Goal: Task Accomplishment & Management: Complete application form

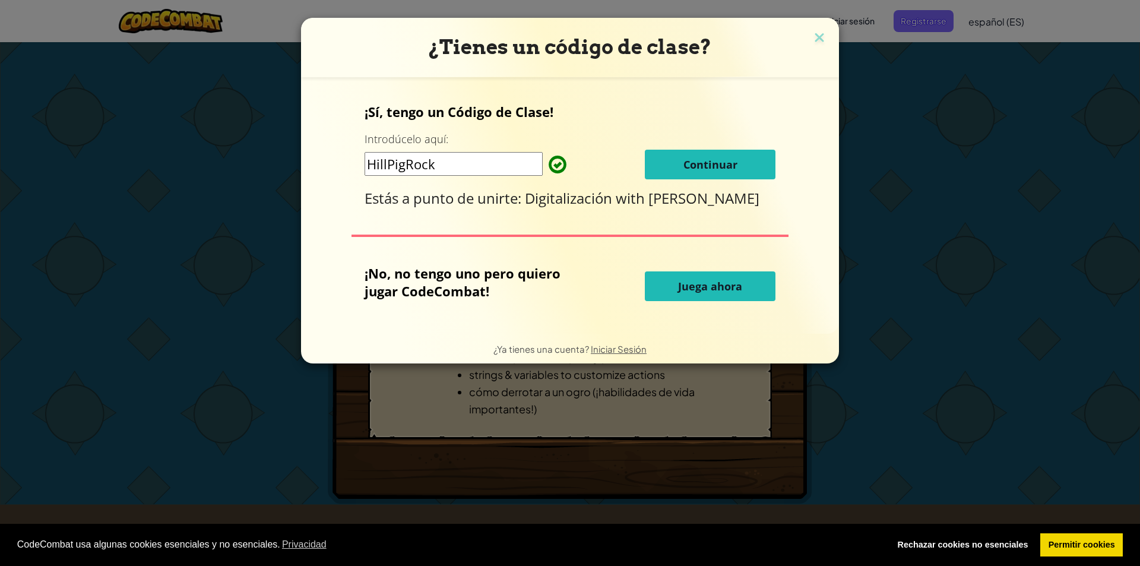
click at [713, 173] on button "Continuar" at bounding box center [710, 165] width 131 height 30
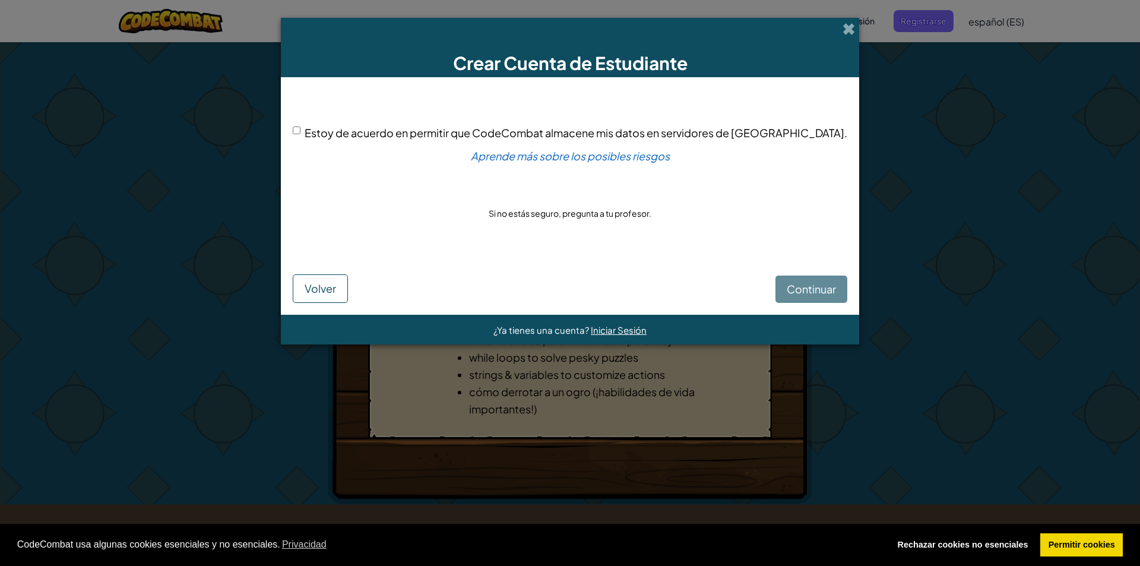
click at [819, 28] on div "Crear Cuenta de Estudiante" at bounding box center [570, 47] width 578 height 59
click at [842, 28] on span at bounding box center [848, 29] width 12 height 12
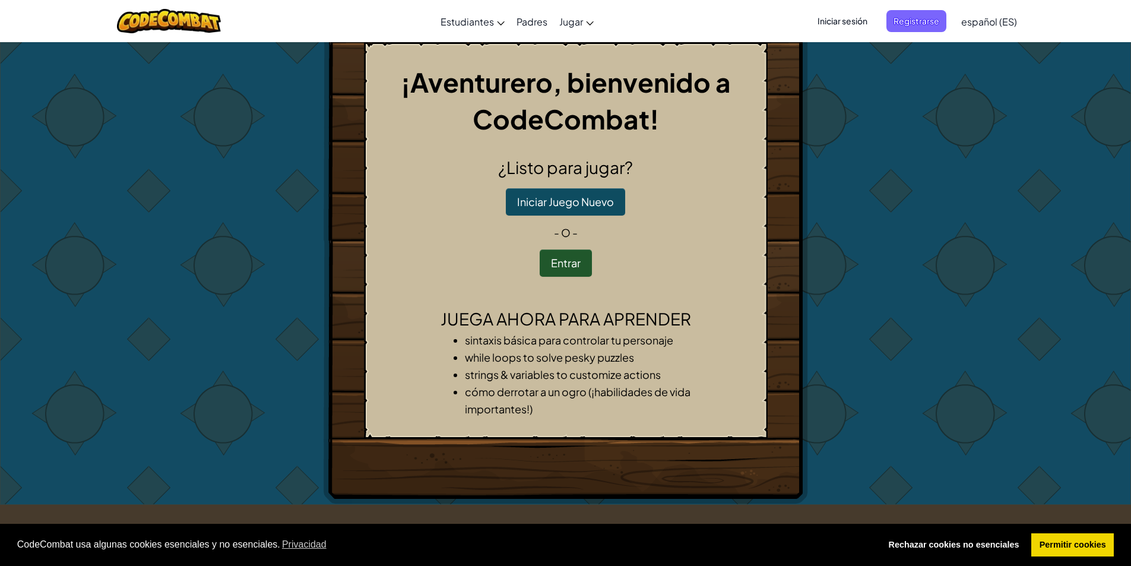
click at [838, 26] on span "Iniciar sesión" at bounding box center [842, 21] width 64 height 22
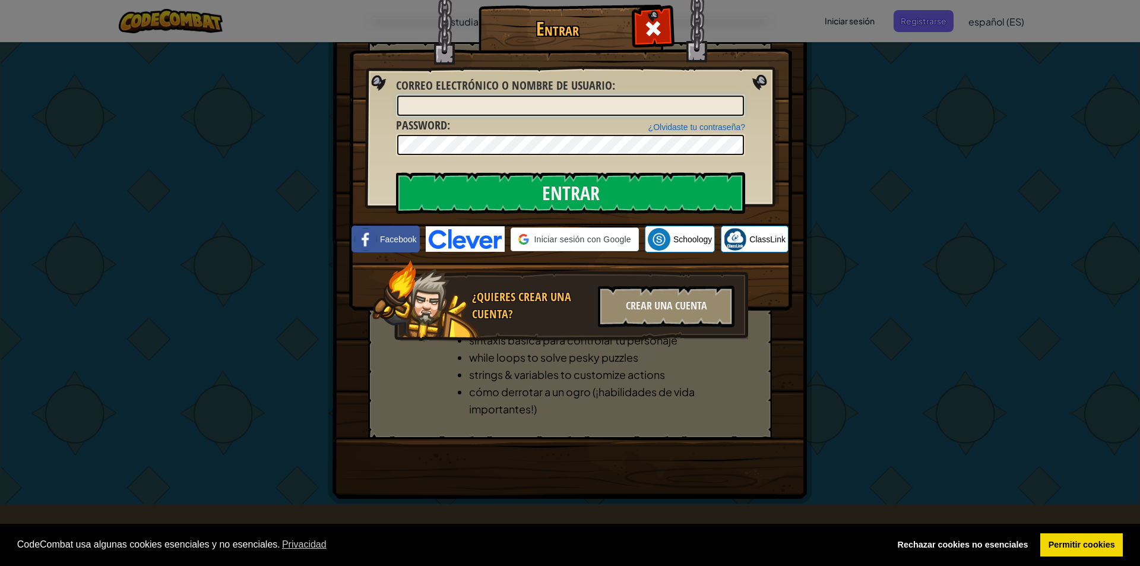
click at [652, 107] on input "Correo electrónico o nombre de usuario :" at bounding box center [570, 106] width 347 height 20
type input "[EMAIL_ADDRESS][DOMAIN_NAME]"
click at [572, 182] on input "Entrar" at bounding box center [570, 193] width 349 height 42
